Goal: Transaction & Acquisition: Purchase product/service

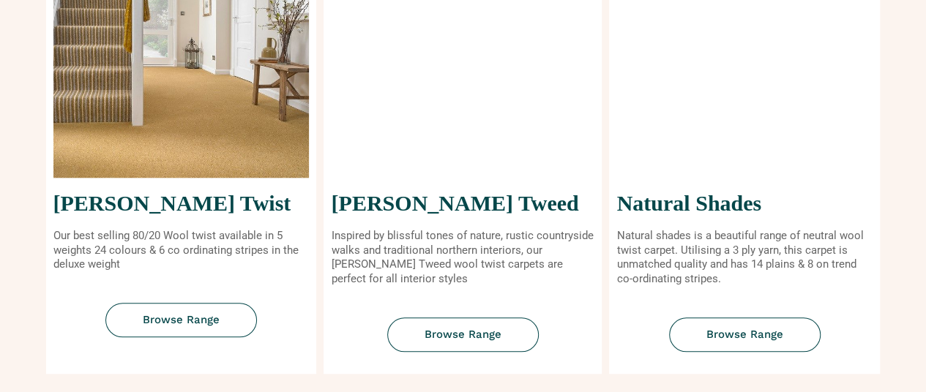
scroll to position [661, 0]
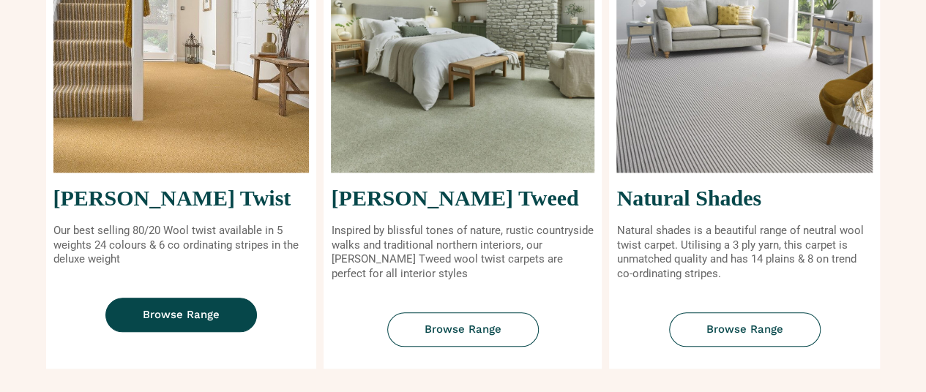
click at [193, 315] on span "Browse Range" at bounding box center [181, 315] width 77 height 11
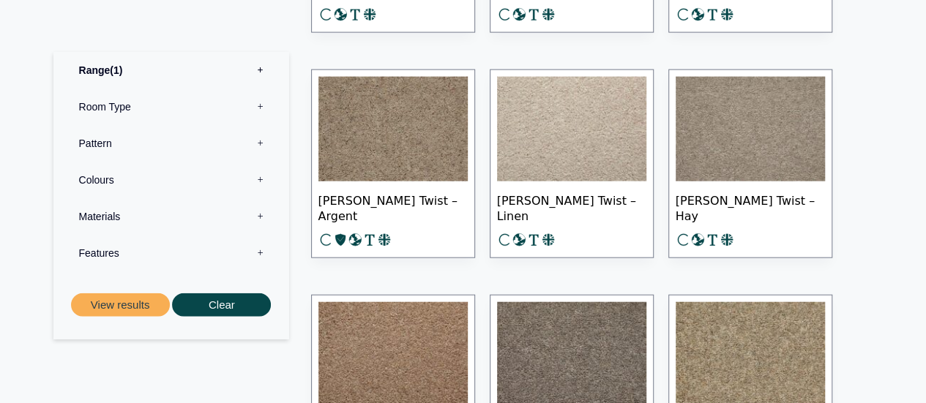
scroll to position [1654, 0]
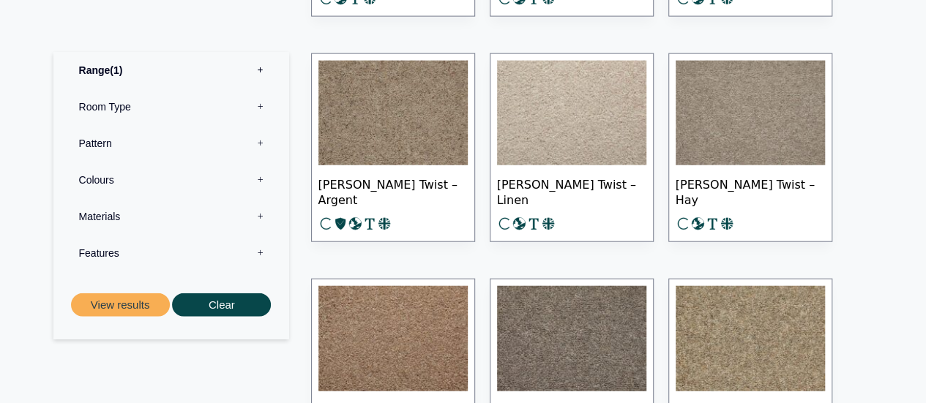
click at [592, 118] on img at bounding box center [571, 113] width 149 height 105
